Goal: Find specific page/section: Find specific page/section

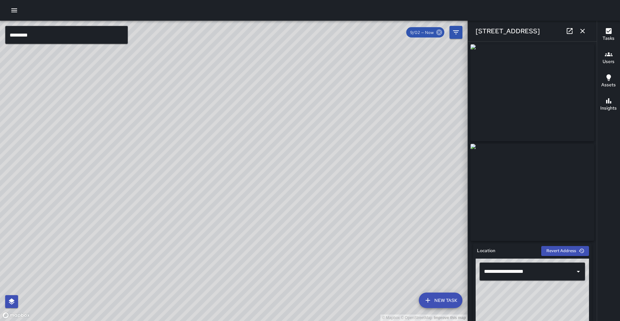
click at [438, 33] on icon at bounding box center [439, 32] width 6 height 6
click at [439, 33] on icon at bounding box center [439, 32] width 6 height 6
click at [584, 29] on icon "button" at bounding box center [583, 31] width 5 height 5
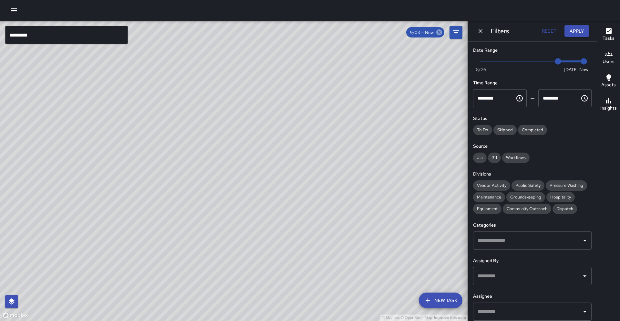
click at [438, 34] on icon at bounding box center [439, 32] width 6 height 6
type input "*"
drag, startPoint x: 557, startPoint y: 62, endPoint x: 588, endPoint y: 62, distance: 31.3
click at [588, 62] on div "Now [DATE] [DATE] 9:31 am" at bounding box center [532, 66] width 119 height 18
drag, startPoint x: 389, startPoint y: 106, endPoint x: 255, endPoint y: 209, distance: 168.6
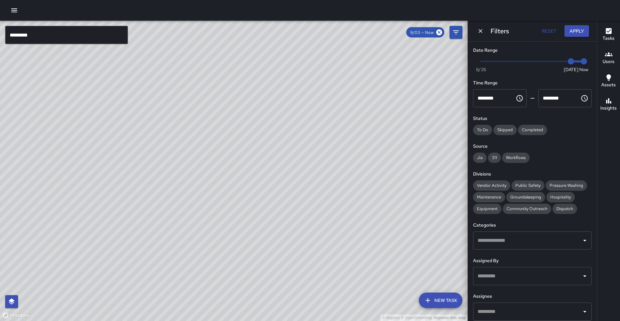
click at [255, 209] on div "© Mapbox © OpenStreetMap Improve this map" at bounding box center [234, 171] width 468 height 300
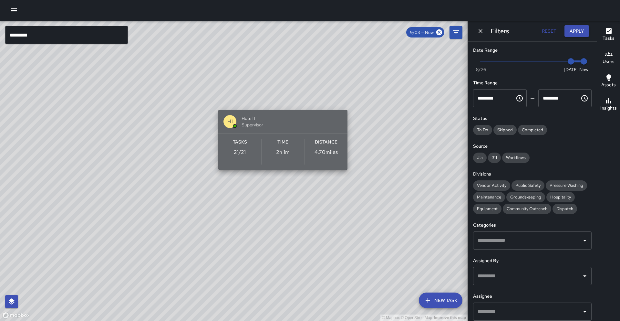
drag, startPoint x: 247, startPoint y: 191, endPoint x: 264, endPoint y: 140, distance: 53.3
click at [263, 133] on div "Tasks 21 / 21 Time 2h 1m Distance 4.70 miles" at bounding box center [282, 151] width 129 height 36
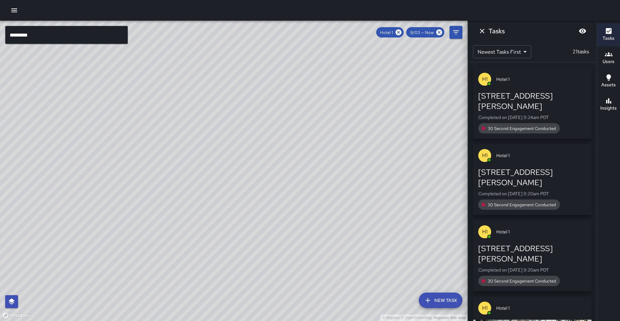
click at [274, 119] on div "© Mapbox © OpenStreetMap Improve this map H1 Hotel 1 Supervisor Tasks 21 / 21 T…" at bounding box center [234, 171] width 468 height 300
click at [402, 32] on icon at bounding box center [399, 32] width 6 height 6
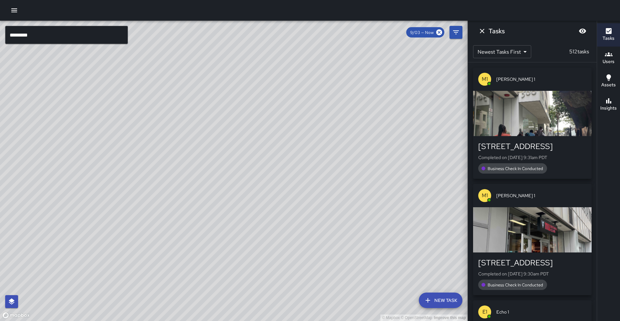
drag, startPoint x: 323, startPoint y: 150, endPoint x: 245, endPoint y: 213, distance: 99.9
click at [245, 213] on div "© Mapbox © OpenStreetMap Improve this map" at bounding box center [234, 171] width 468 height 300
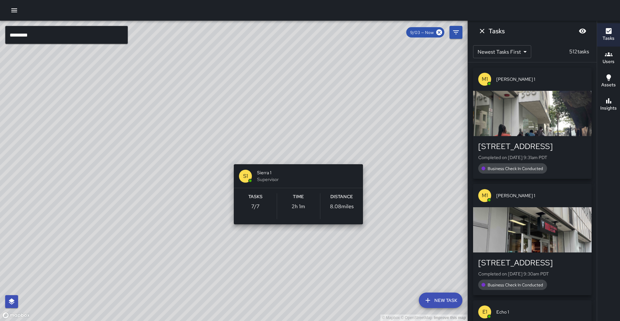
click at [295, 156] on div "© Mapbox © OpenStreetMap Improve this map S1 Sierra 1 Supervisor Tasks 7 / 7 Ti…" at bounding box center [234, 171] width 468 height 300
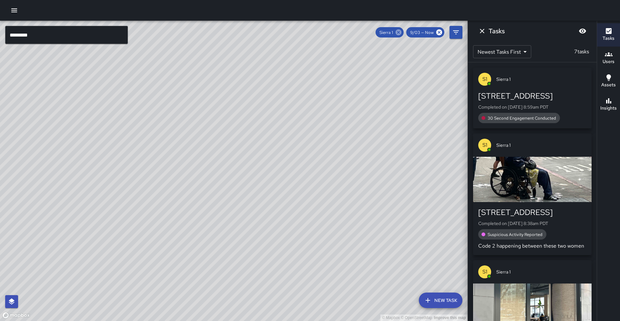
click at [399, 33] on icon at bounding box center [398, 32] width 7 height 7
